Goal: Task Accomplishment & Management: Manage account settings

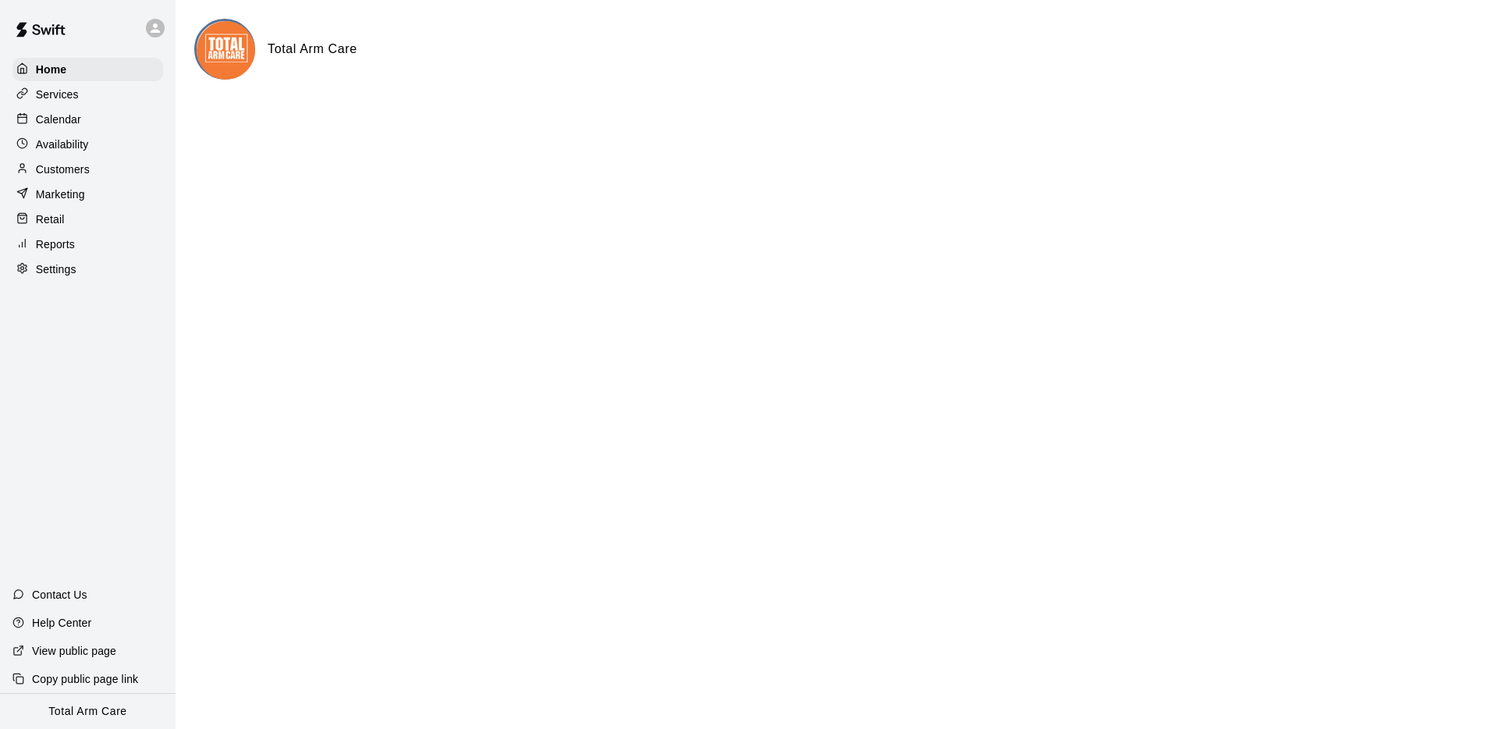
click at [151, 28] on icon at bounding box center [155, 28] width 14 height 14
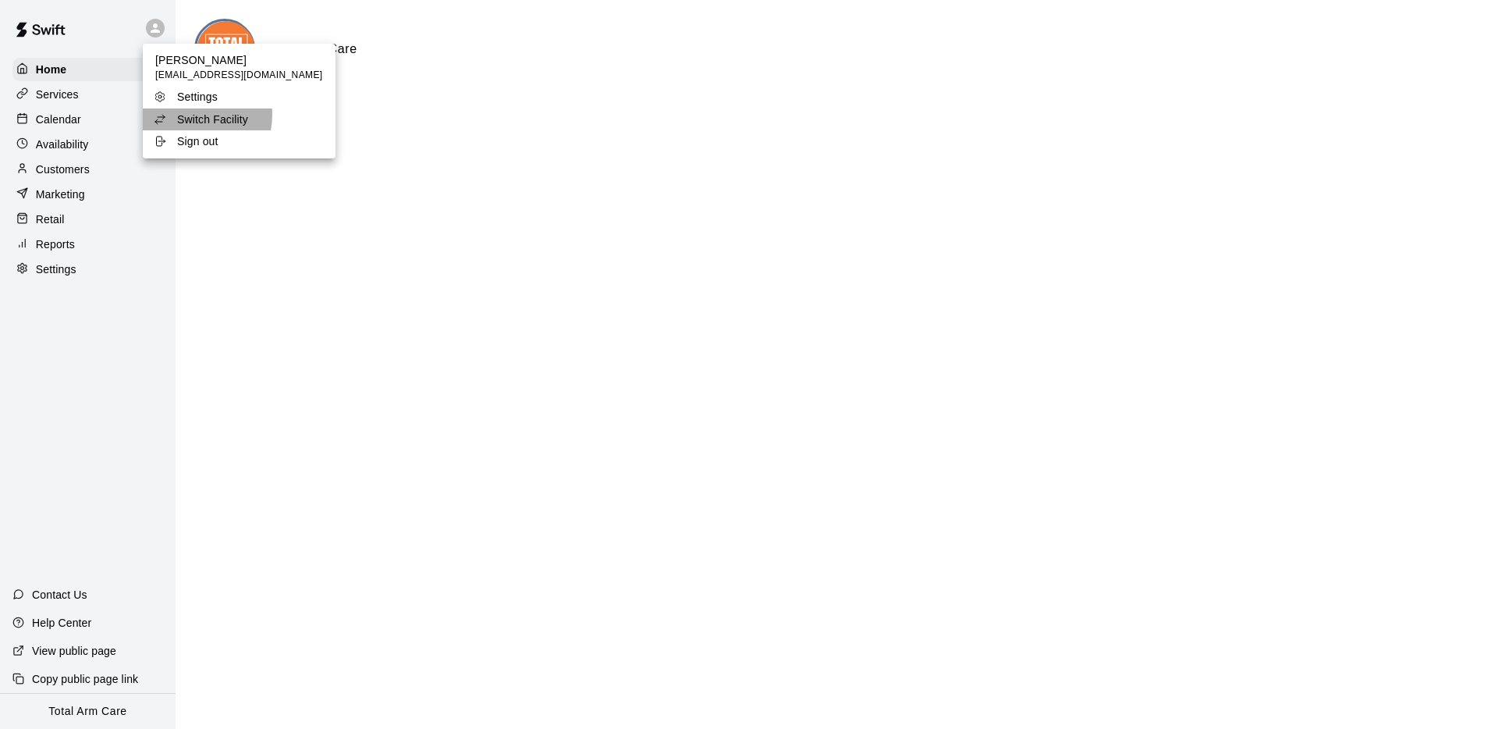
click at [190, 115] on p "Switch Facility" at bounding box center [212, 120] width 71 height 16
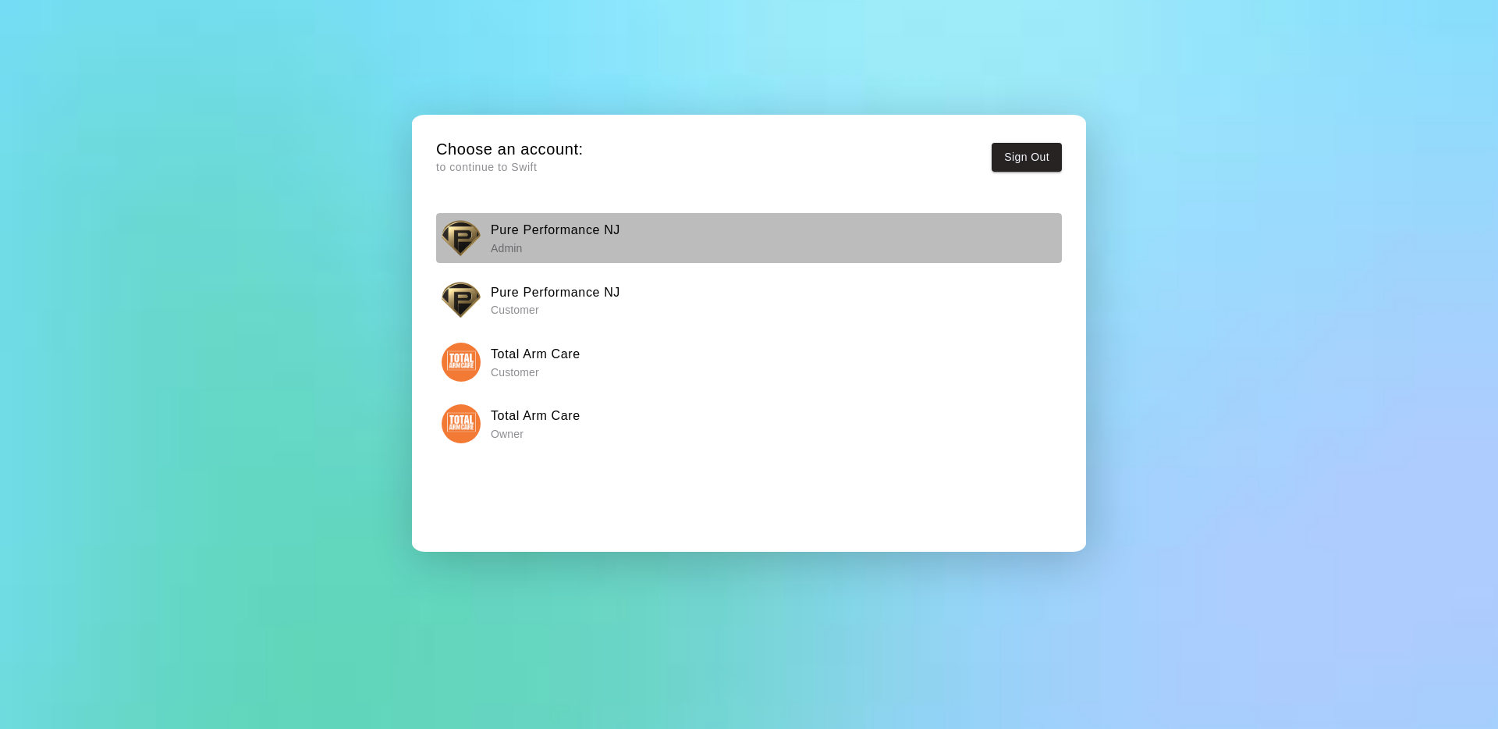
click at [454, 226] on img "button" at bounding box center [461, 238] width 39 height 39
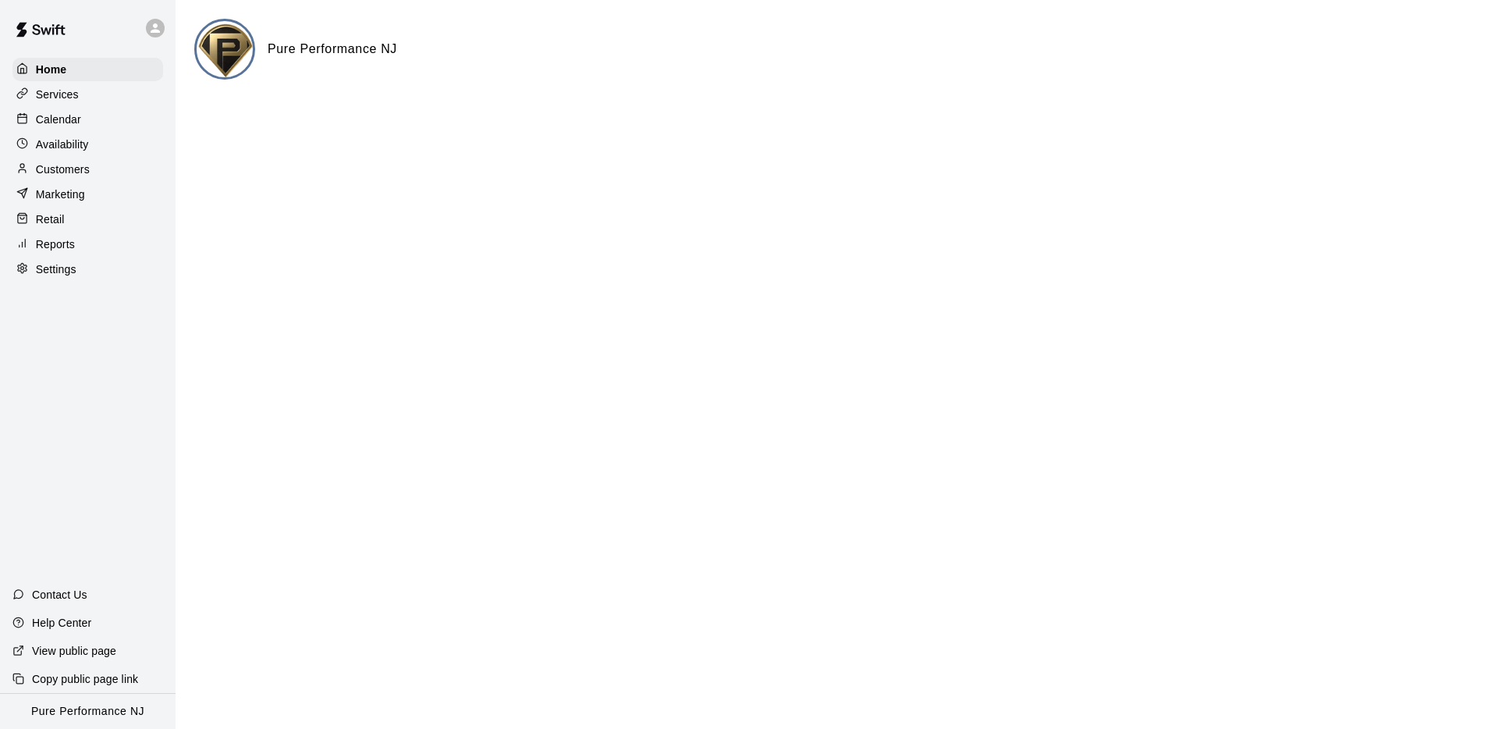
click at [66, 113] on p "Calendar" at bounding box center [58, 120] width 45 height 16
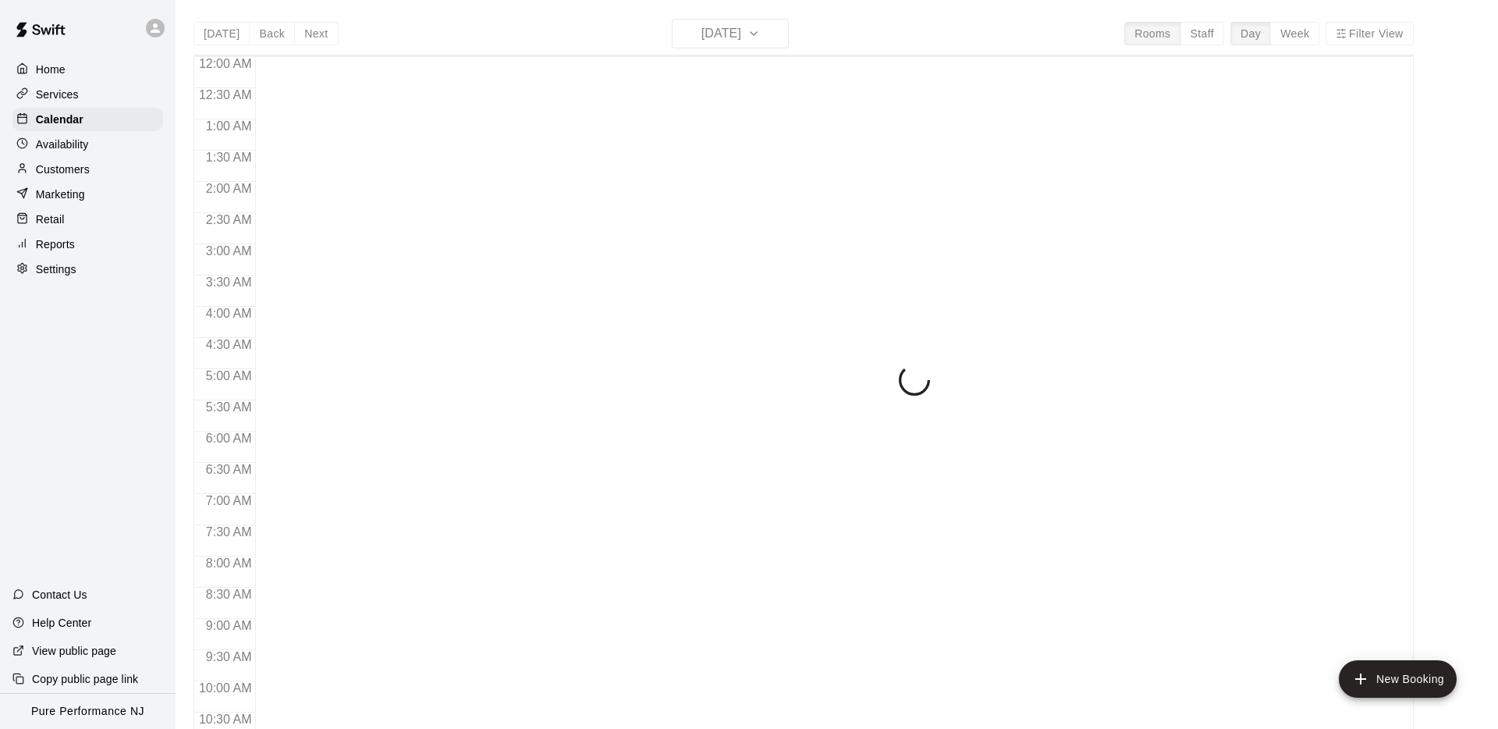
scroll to position [808, 0]
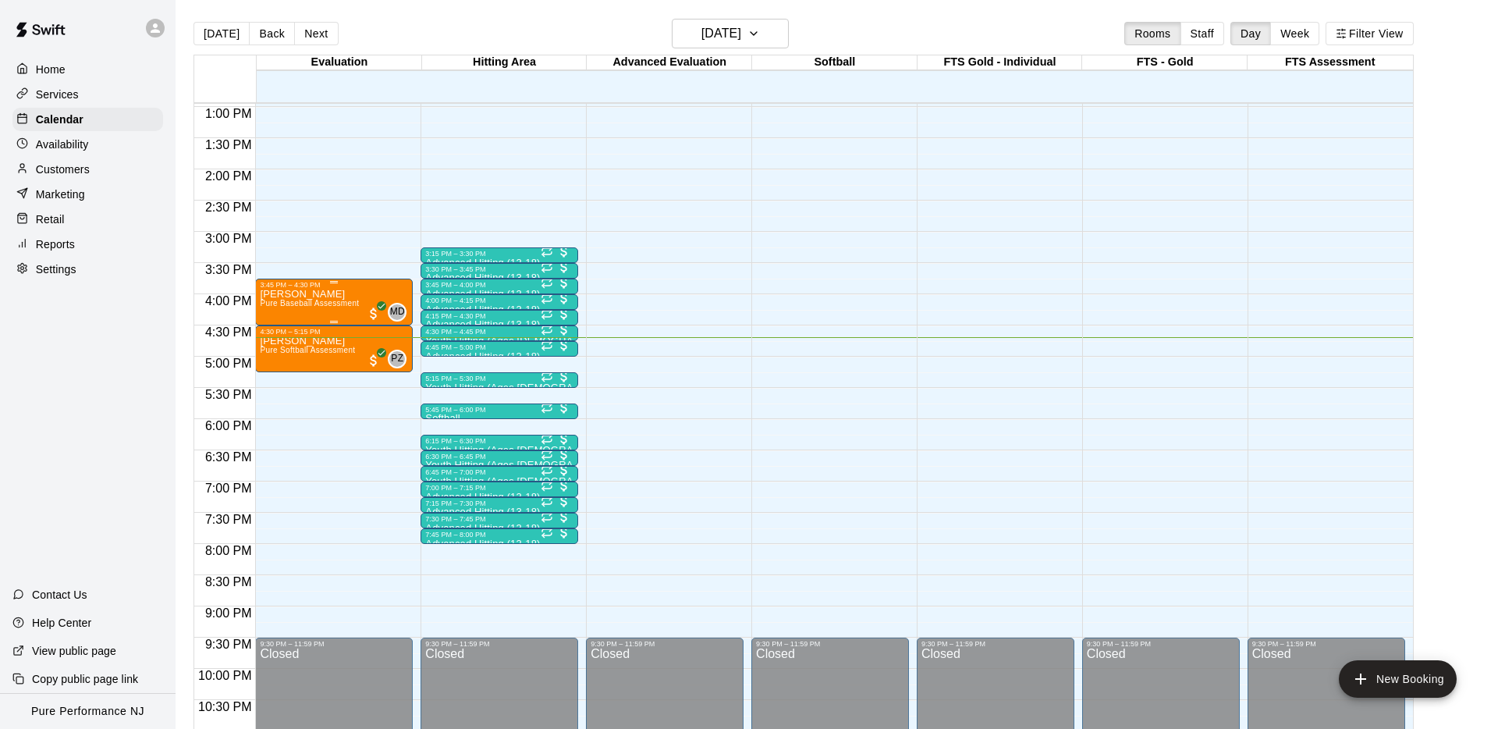
click at [333, 297] on div "[PERSON_NAME] Pure Baseball Assessment" at bounding box center [309, 653] width 99 height 729
click at [281, 339] on img "edit" at bounding box center [277, 342] width 18 height 18
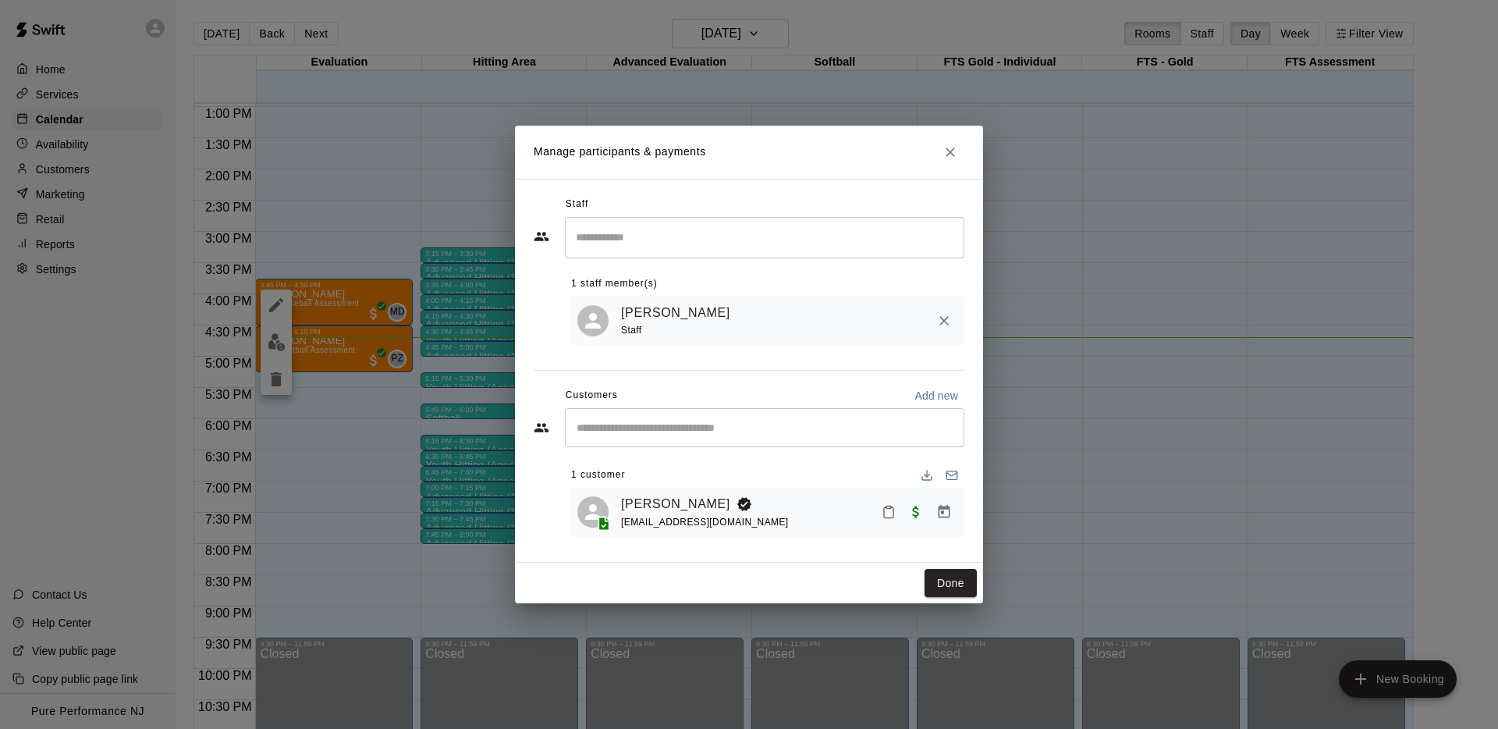
click at [647, 533] on div "[PERSON_NAME] [PERSON_NAME][EMAIL_ADDRESS][DOMAIN_NAME]" at bounding box center [767, 512] width 393 height 49
click at [957, 577] on button "Done" at bounding box center [951, 583] width 52 height 29
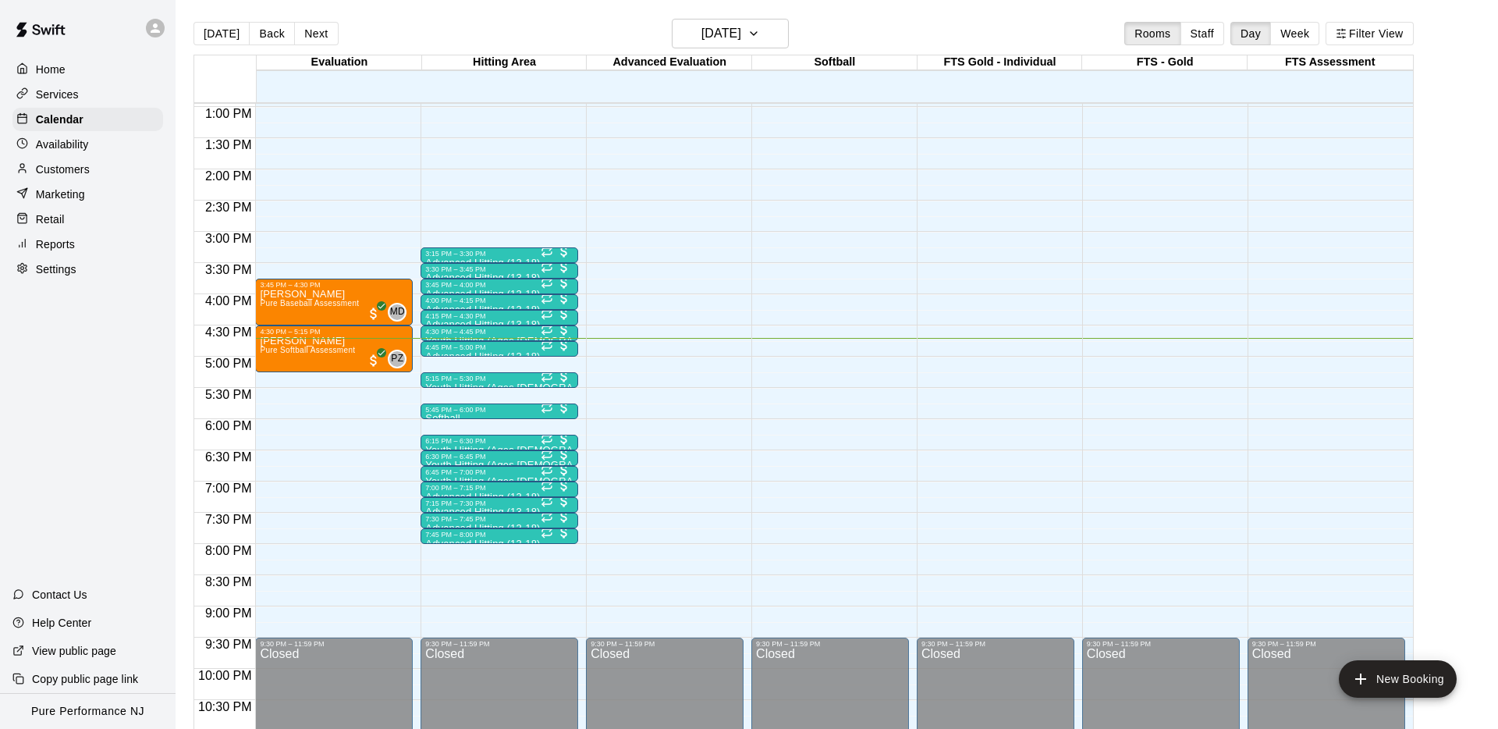
click at [91, 371] on div "Home Services Calendar Availability Customers Marketing Retail Reports Settings…" at bounding box center [88, 364] width 176 height 729
